Goal: Check status

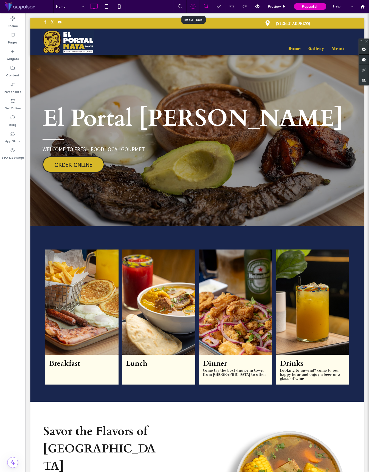
click at [191, 6] on icon at bounding box center [192, 6] width 5 height 5
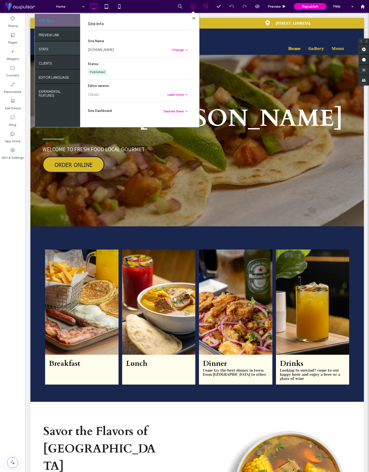
click at [57, 53] on div "STATS" at bounding box center [57, 48] width 45 height 13
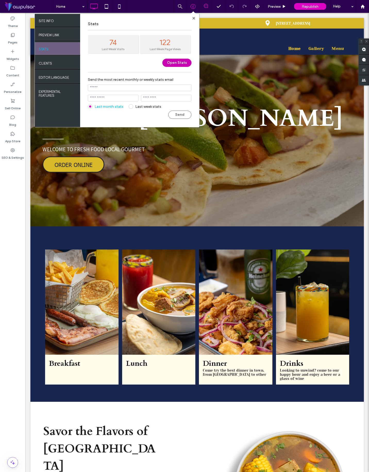
click at [181, 62] on button "Open Stats" at bounding box center [176, 63] width 29 height 8
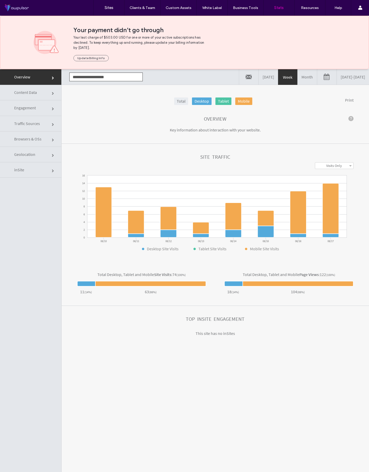
click at [52, 93] on span "Content Data" at bounding box center [53, 93] width 3 height 3
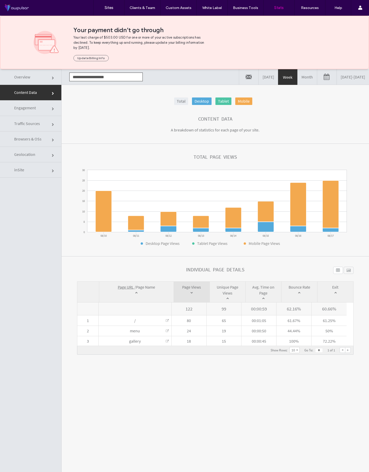
click at [52, 110] on span "Engagement" at bounding box center [53, 109] width 3 height 3
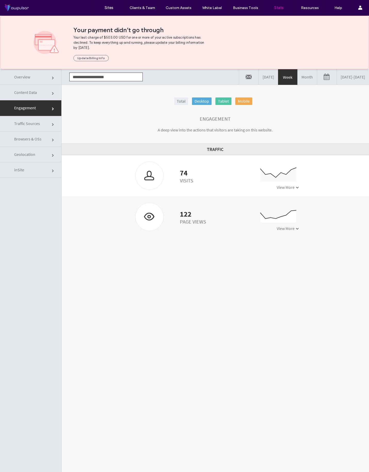
click at [52, 123] on span "Traffic Sources" at bounding box center [53, 124] width 3 height 3
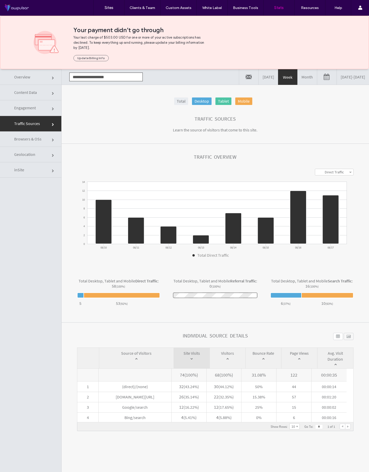
click link "Browsers & OSs"
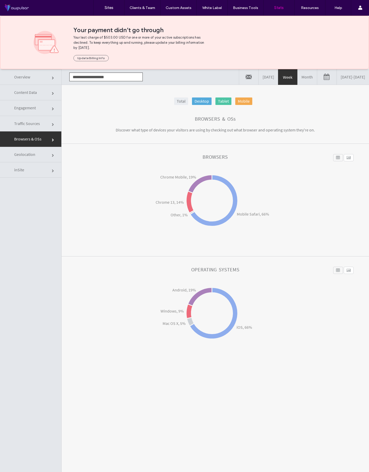
click link "Geolocation"
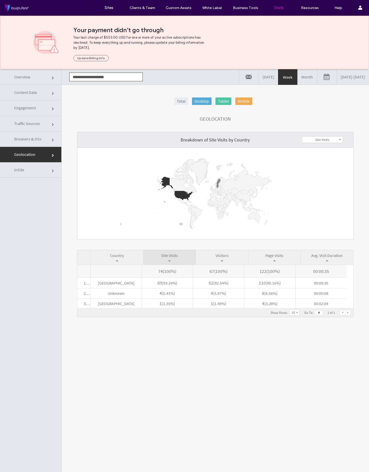
click link "inSite"
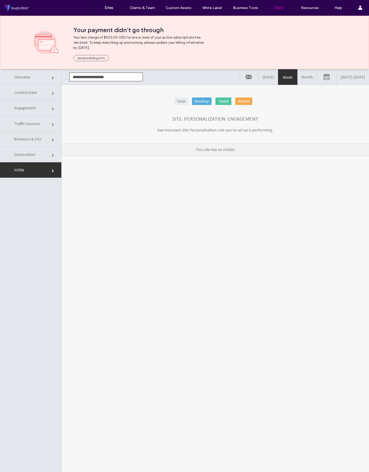
click at [52, 92] on span "Content Data" at bounding box center [53, 93] width 3 height 3
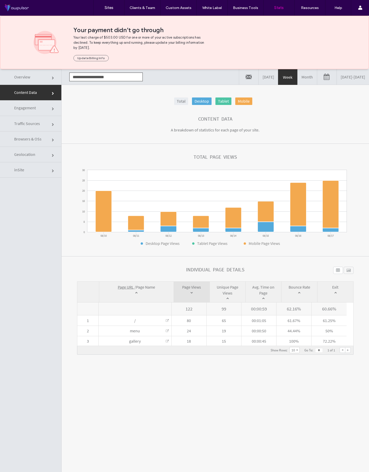
scroll to position [1, 0]
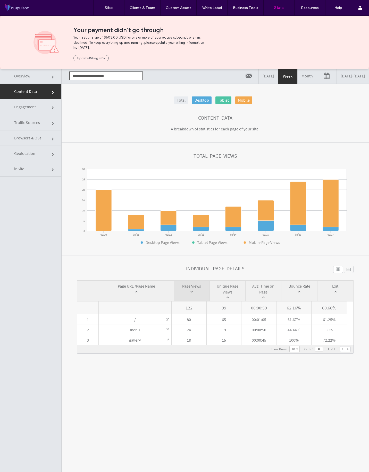
click at [297, 78] on link "Month" at bounding box center [306, 75] width 19 height 15
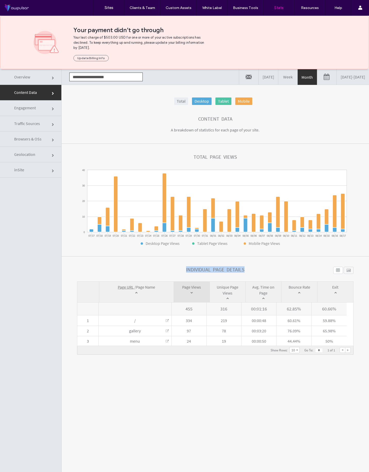
drag, startPoint x: 177, startPoint y: 269, endPoint x: 253, endPoint y: 270, distance: 75.9
click div "Individual Page Details"
click at [297, 80] on link "Month" at bounding box center [306, 77] width 19 height 15
click at [52, 108] on span "Engagement" at bounding box center [53, 109] width 3 height 3
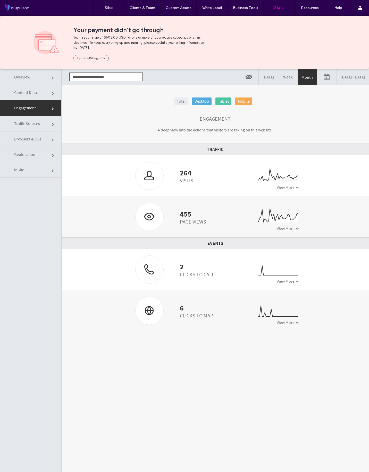
drag, startPoint x: 169, startPoint y: 167, endPoint x: 216, endPoint y: 193, distance: 53.7
click ul "264 Visits 0 10 20 30 07/17 07/18 07/19 07/20 07/21 07/22 07/23 07/24 07/25 07/…"
click at [278, 72] on link "Week" at bounding box center [287, 76] width 19 height 15
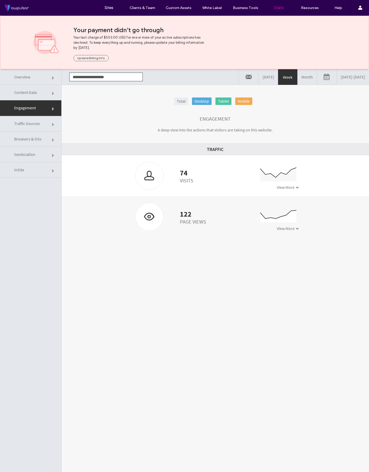
click at [258, 78] on link "[DATE]" at bounding box center [267, 76] width 19 height 15
click at [278, 77] on link "Week" at bounding box center [287, 76] width 19 height 15
click at [297, 78] on link "Month" at bounding box center [306, 76] width 19 height 15
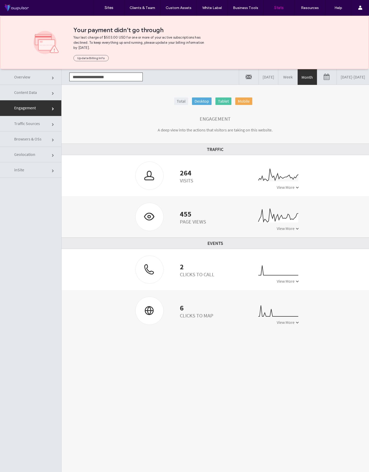
click at [331, 255] on div "2 Clicks to Call 0 1 2 3 07/17 07/18 07/19 07/20 07/21 07/22 07/23 07/24 07/25 …" at bounding box center [215, 269] width 307 height 41
click link "Traffic Sources"
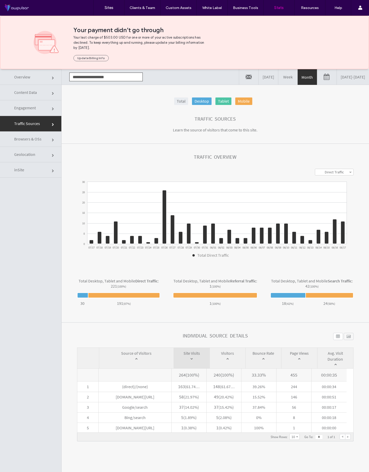
click section "**********"
click at [52, 139] on span "Browsers & OSs" at bounding box center [53, 140] width 3 height 3
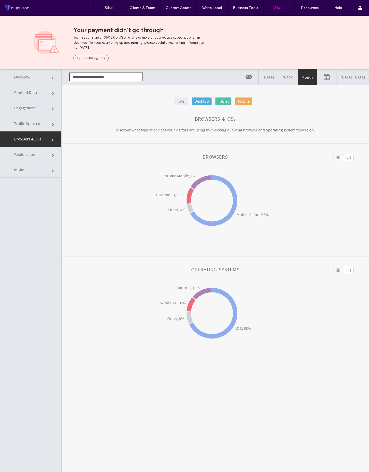
click at [52, 154] on span "Geolocation" at bounding box center [53, 155] width 3 height 3
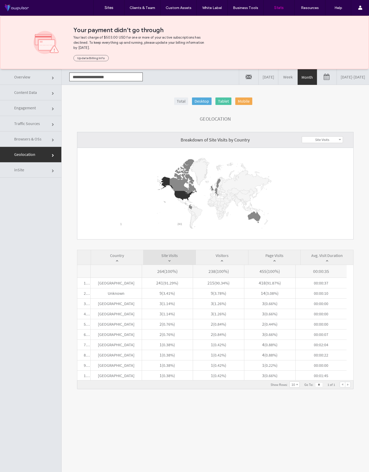
scroll to position [1, 0]
click link "inSite"
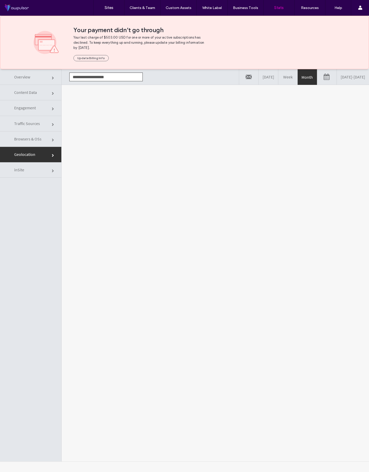
scroll to position [0, 0]
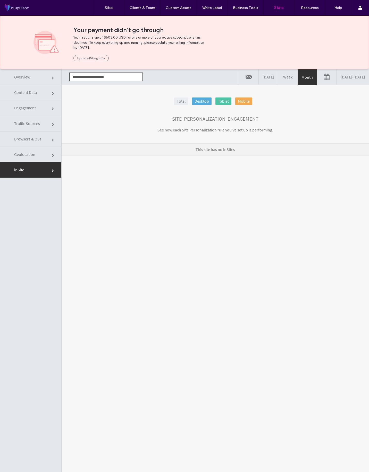
click link "Overview"
